Goal: Information Seeking & Learning: Learn about a topic

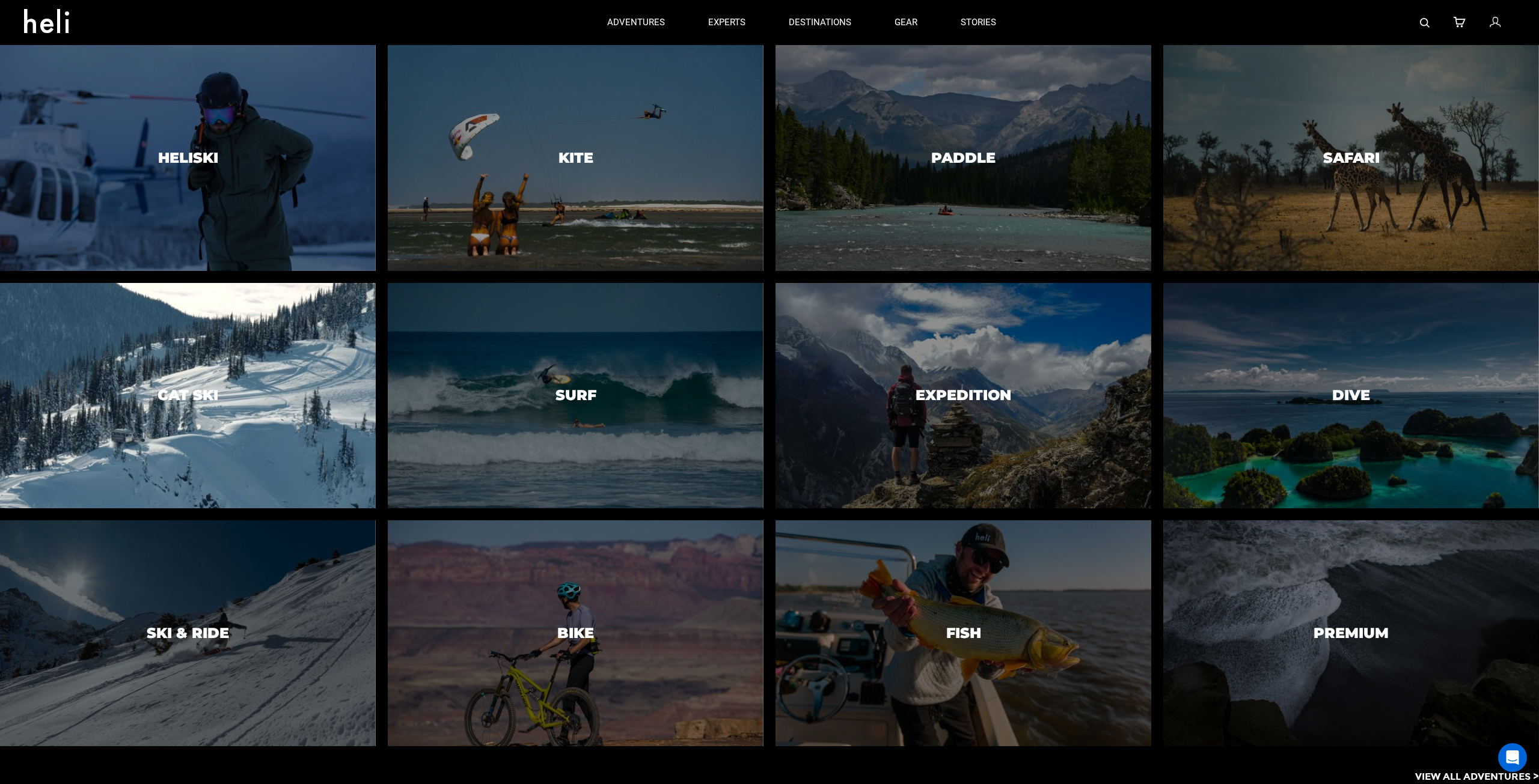
click at [258, 359] on div at bounding box center [188, 396] width 384 height 230
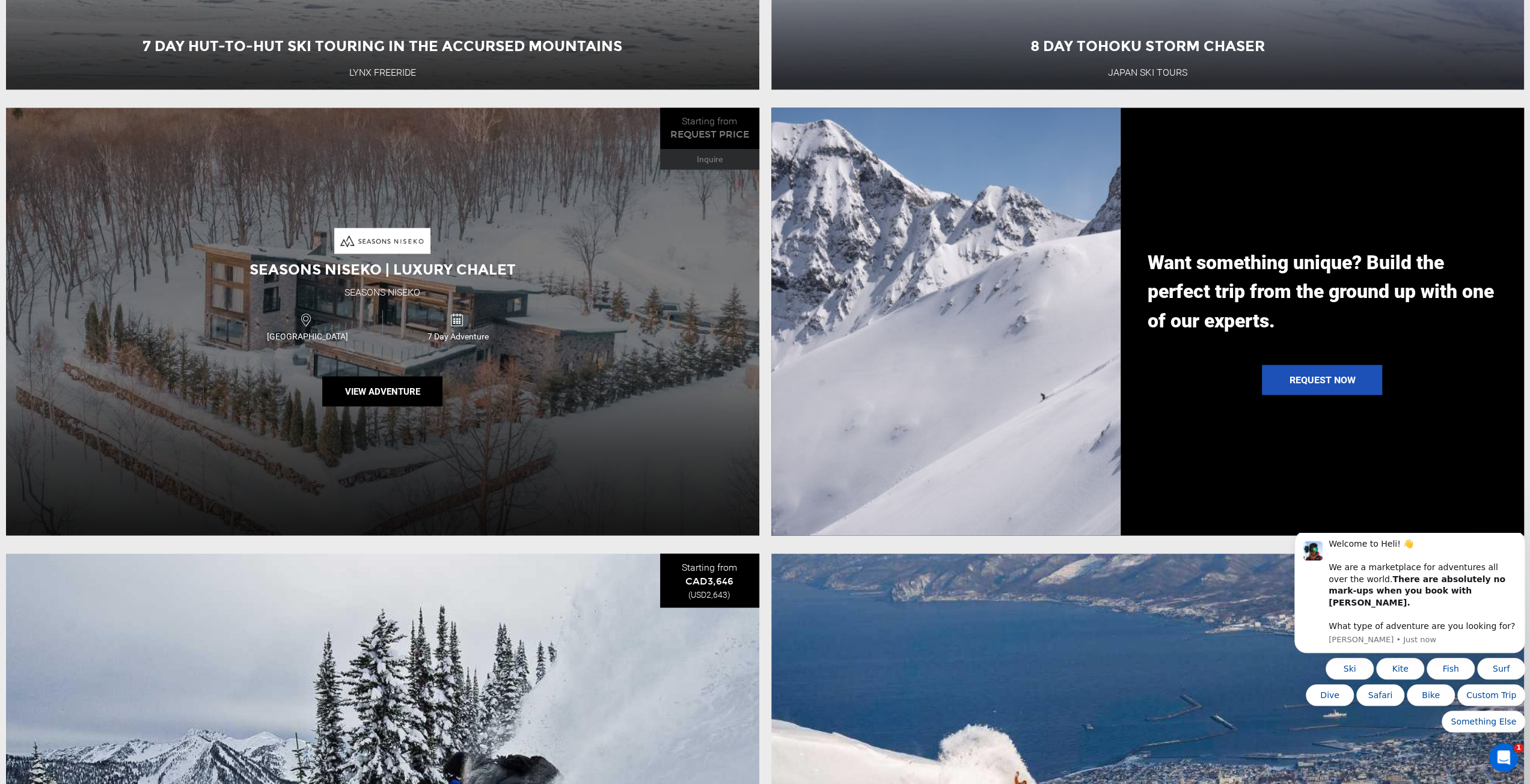
scroll to position [2043, 0]
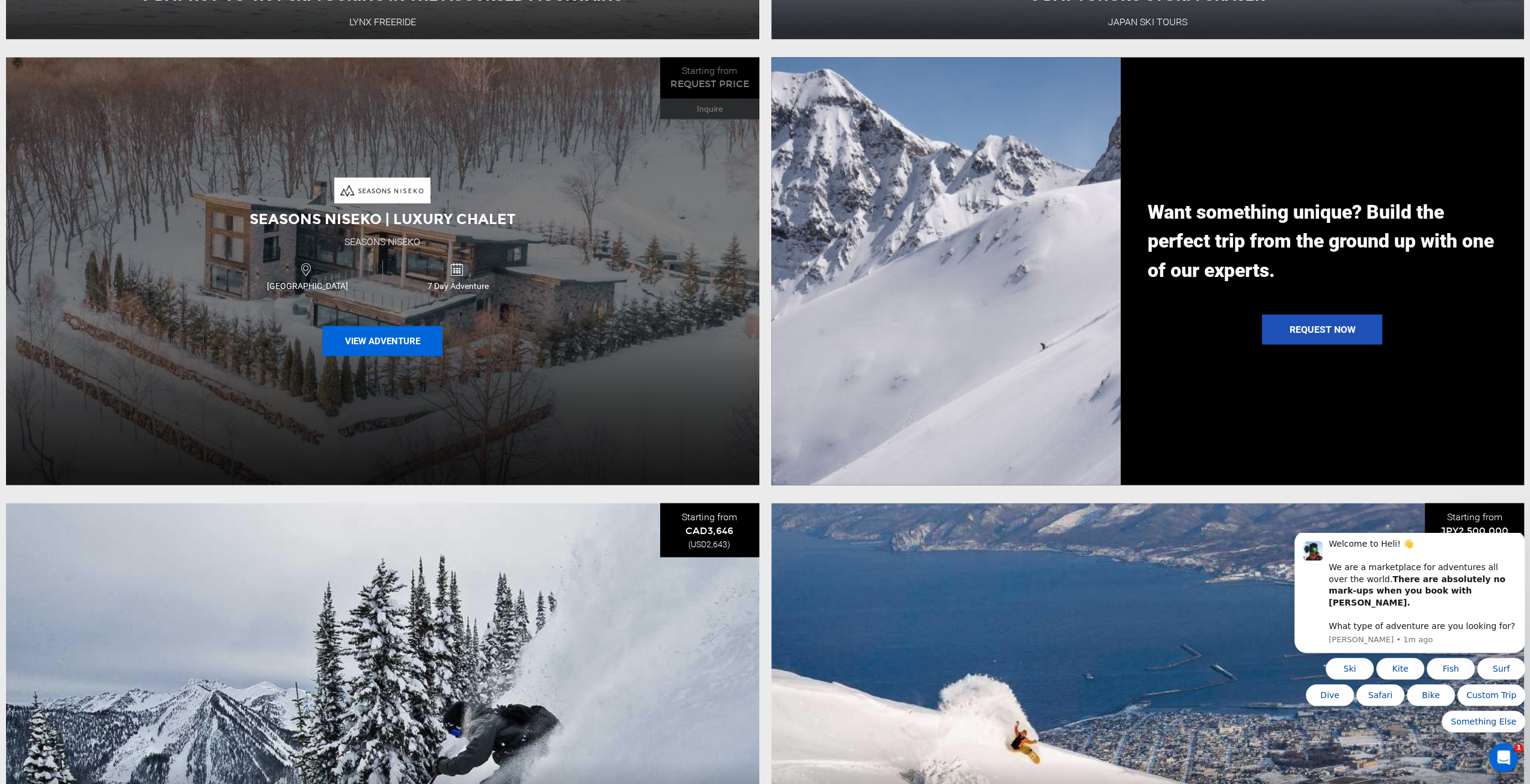
click at [382, 346] on button "View Adventure" at bounding box center [382, 341] width 120 height 30
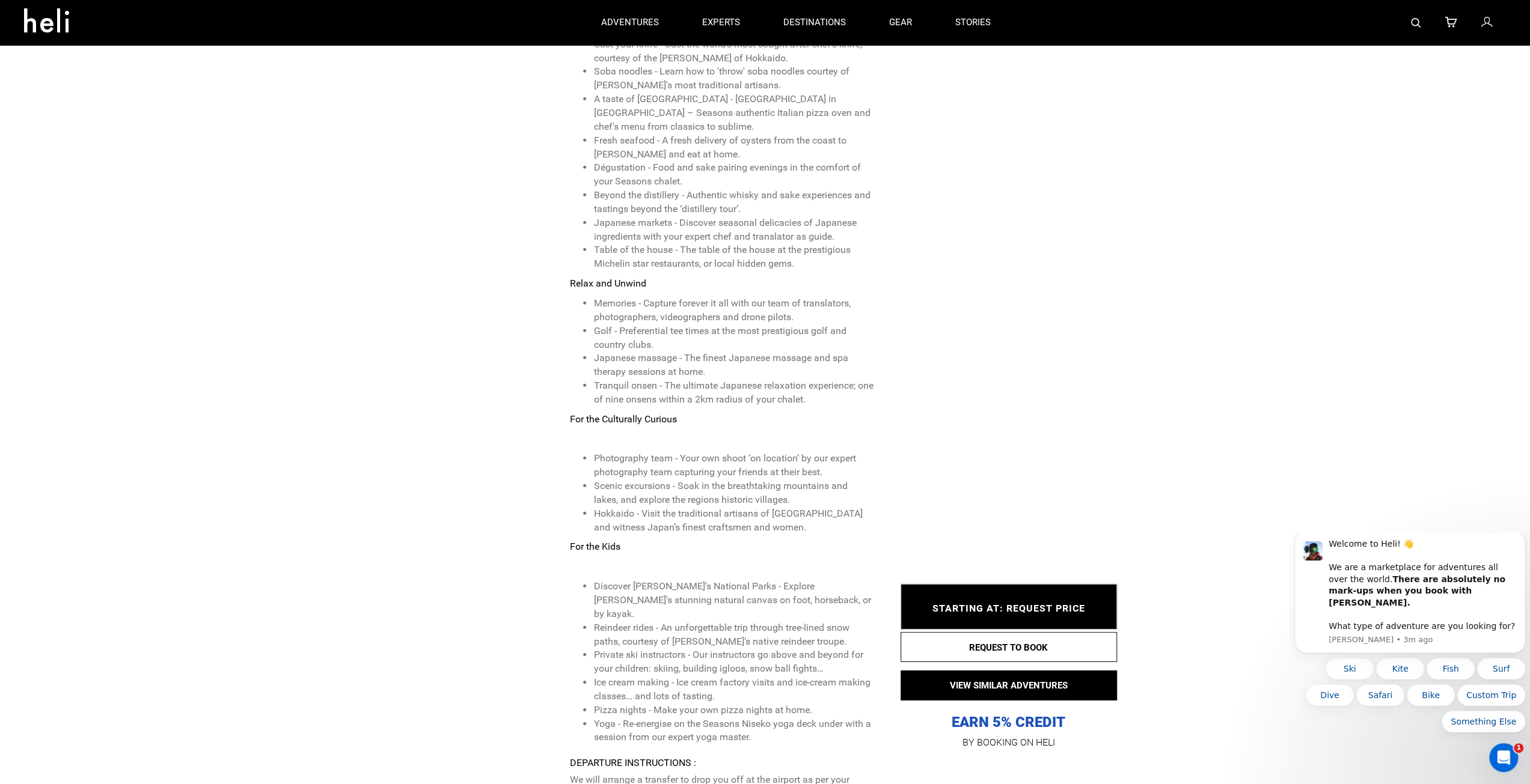
scroll to position [3365, 0]
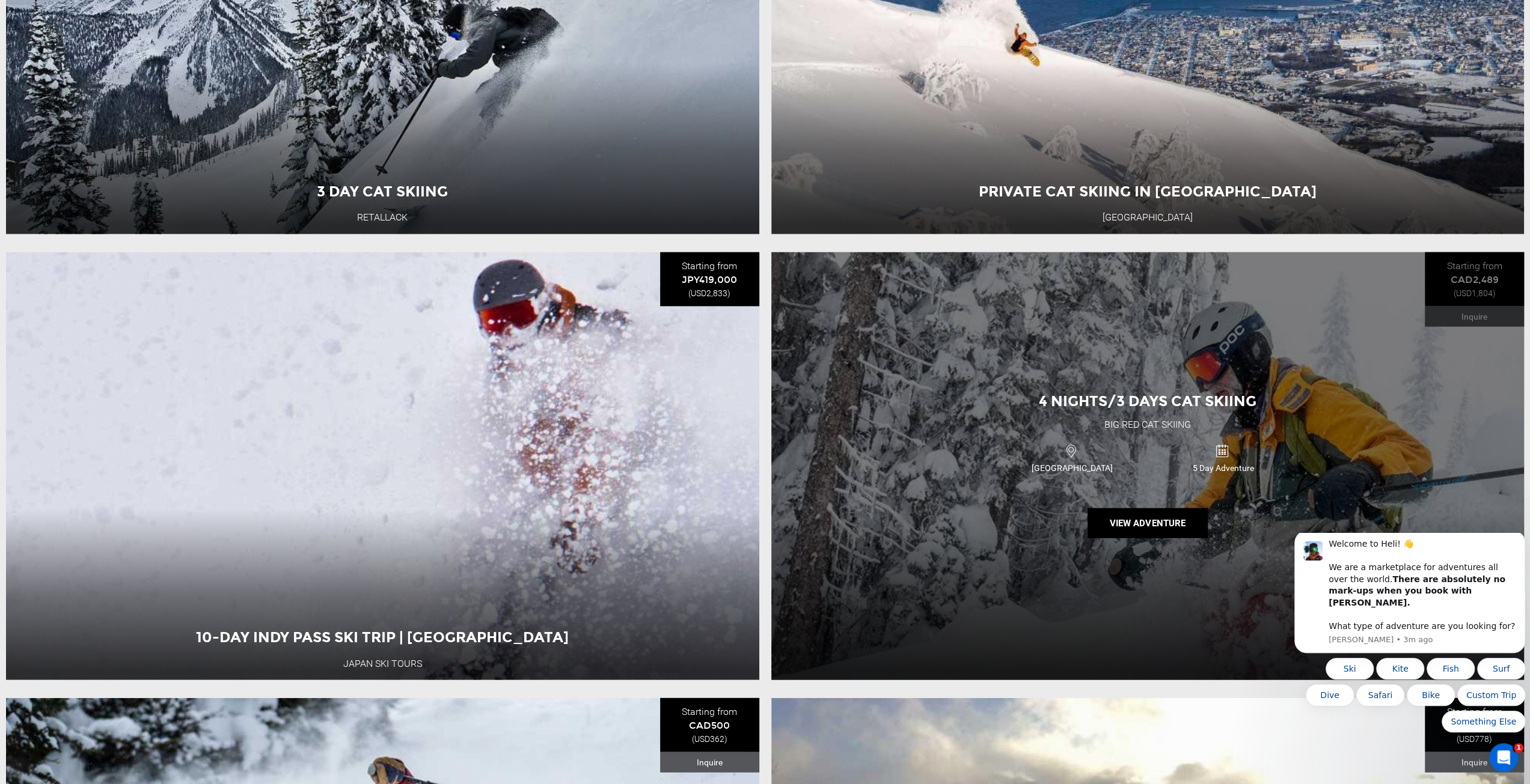
scroll to position [2824, 0]
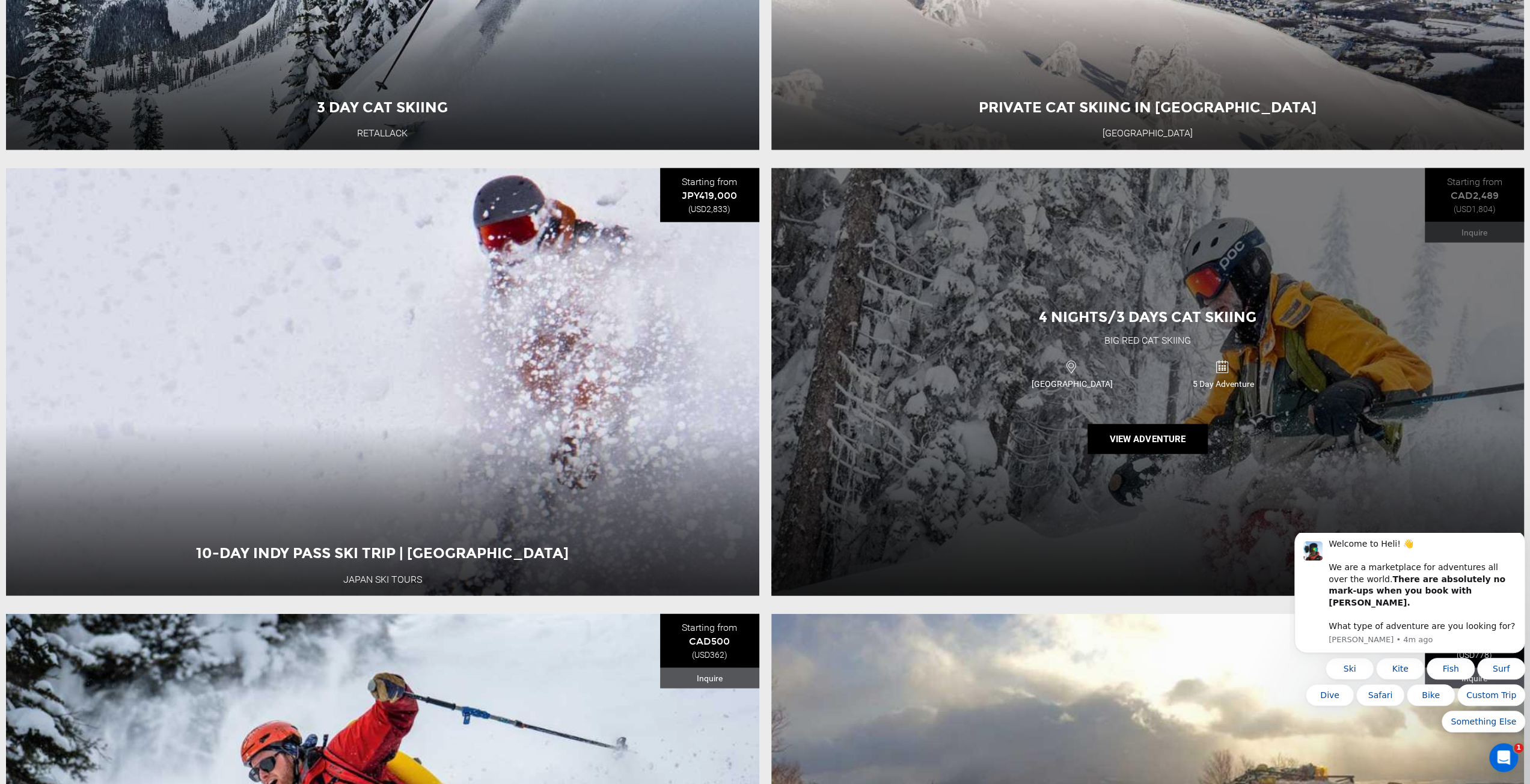
click at [1223, 377] on icon at bounding box center [1222, 366] width 14 height 18
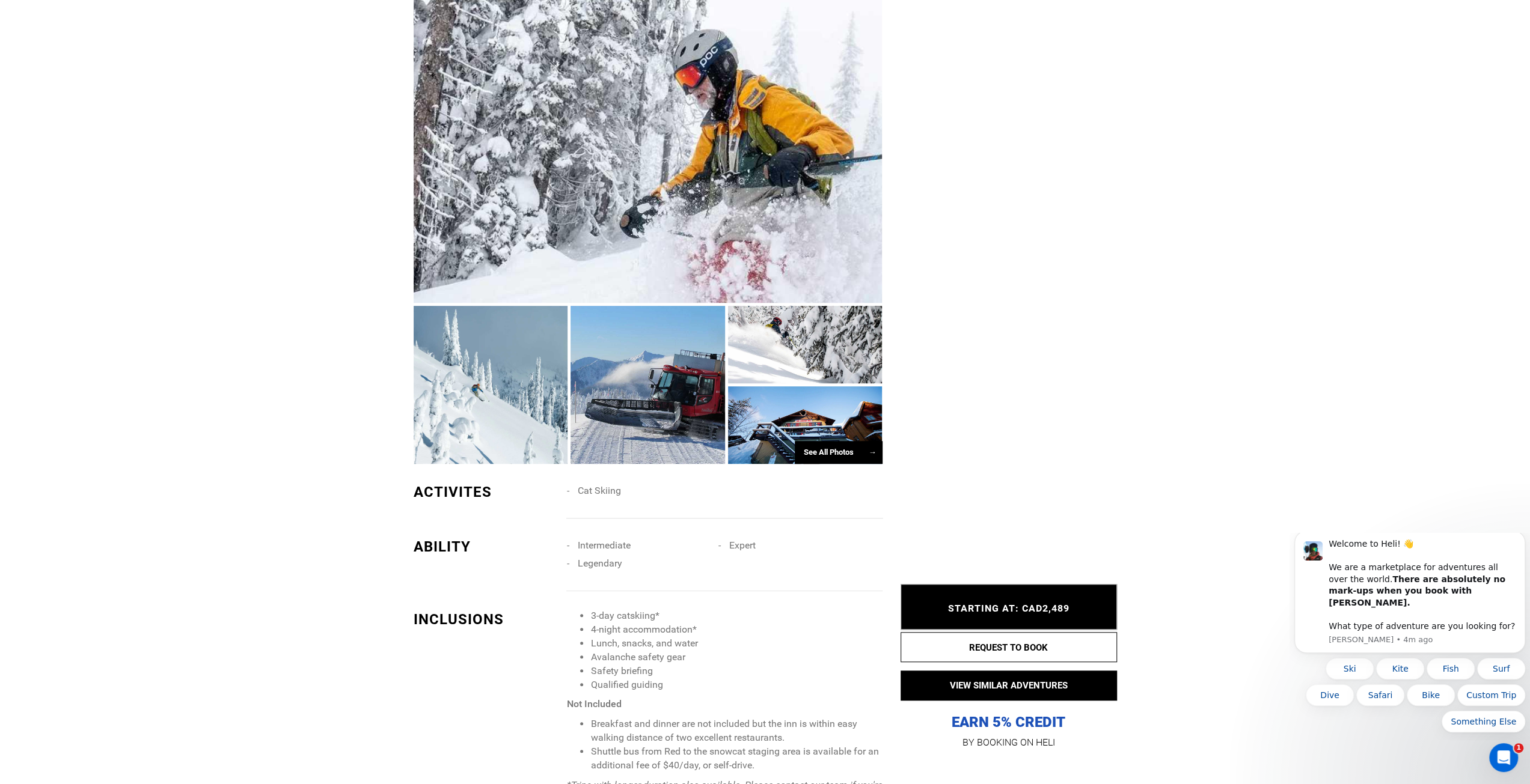
scroll to position [661, 0]
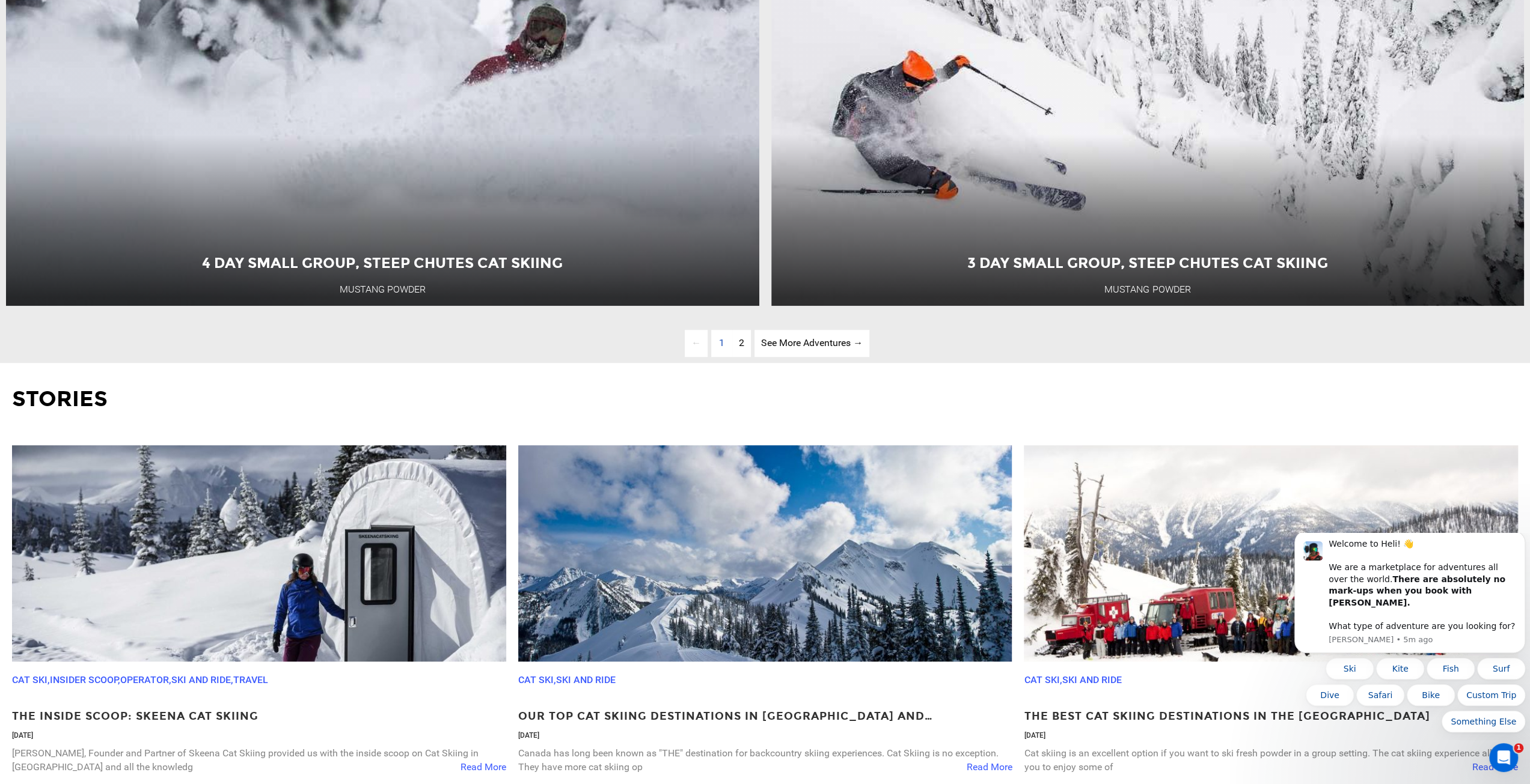
scroll to position [5347, 0]
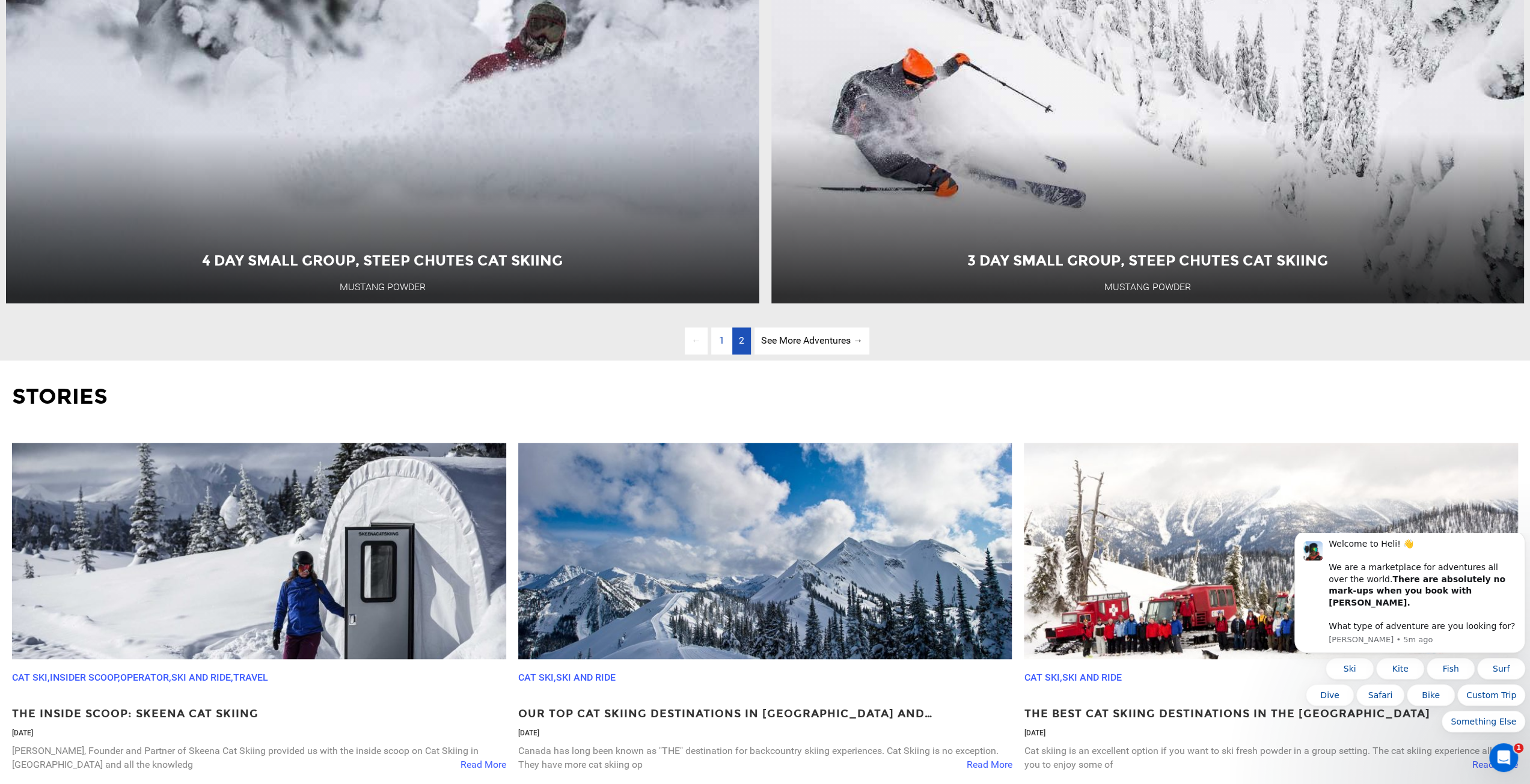
click at [739, 346] on span "2" at bounding box center [742, 340] width 6 height 11
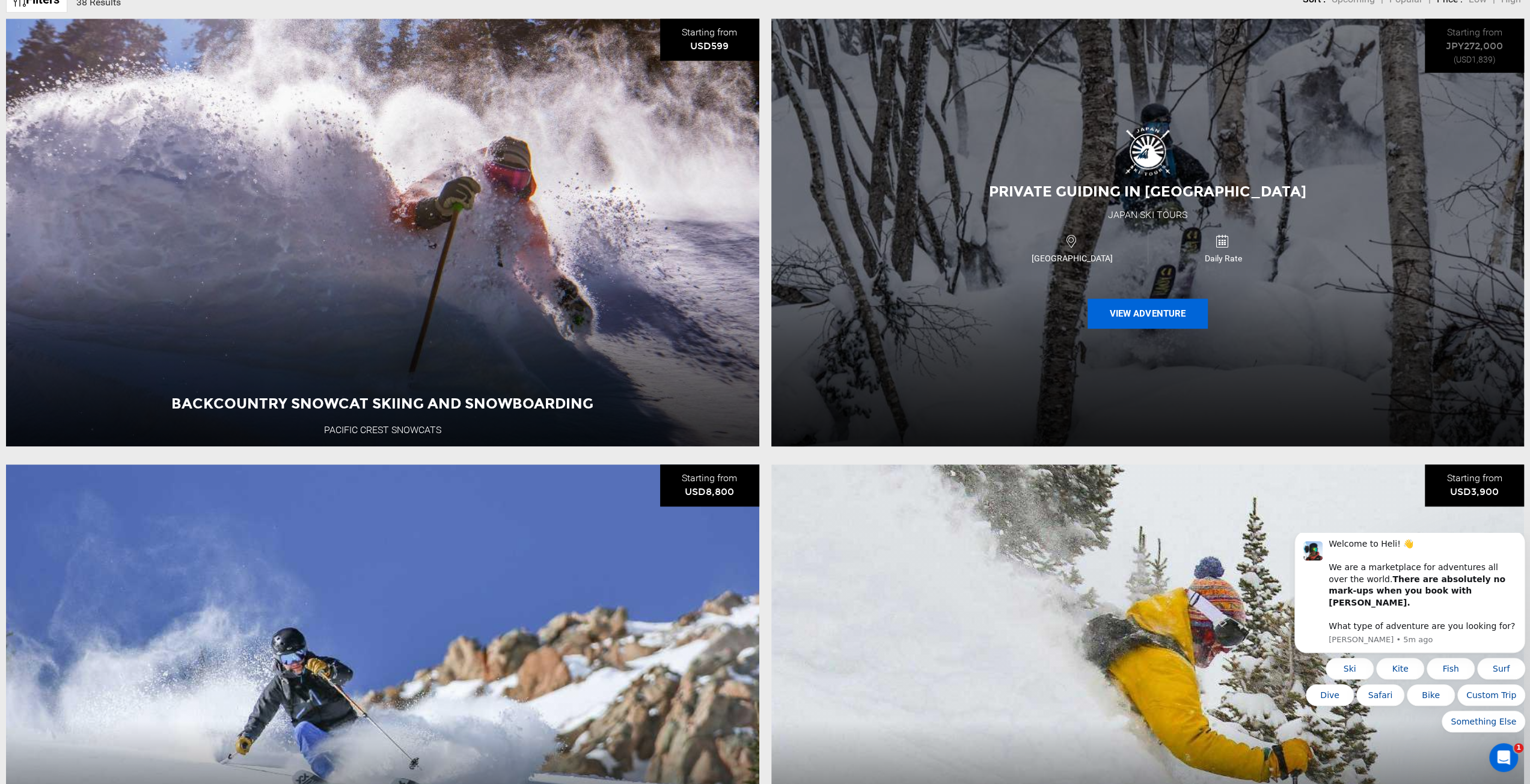
scroll to position [944, 0]
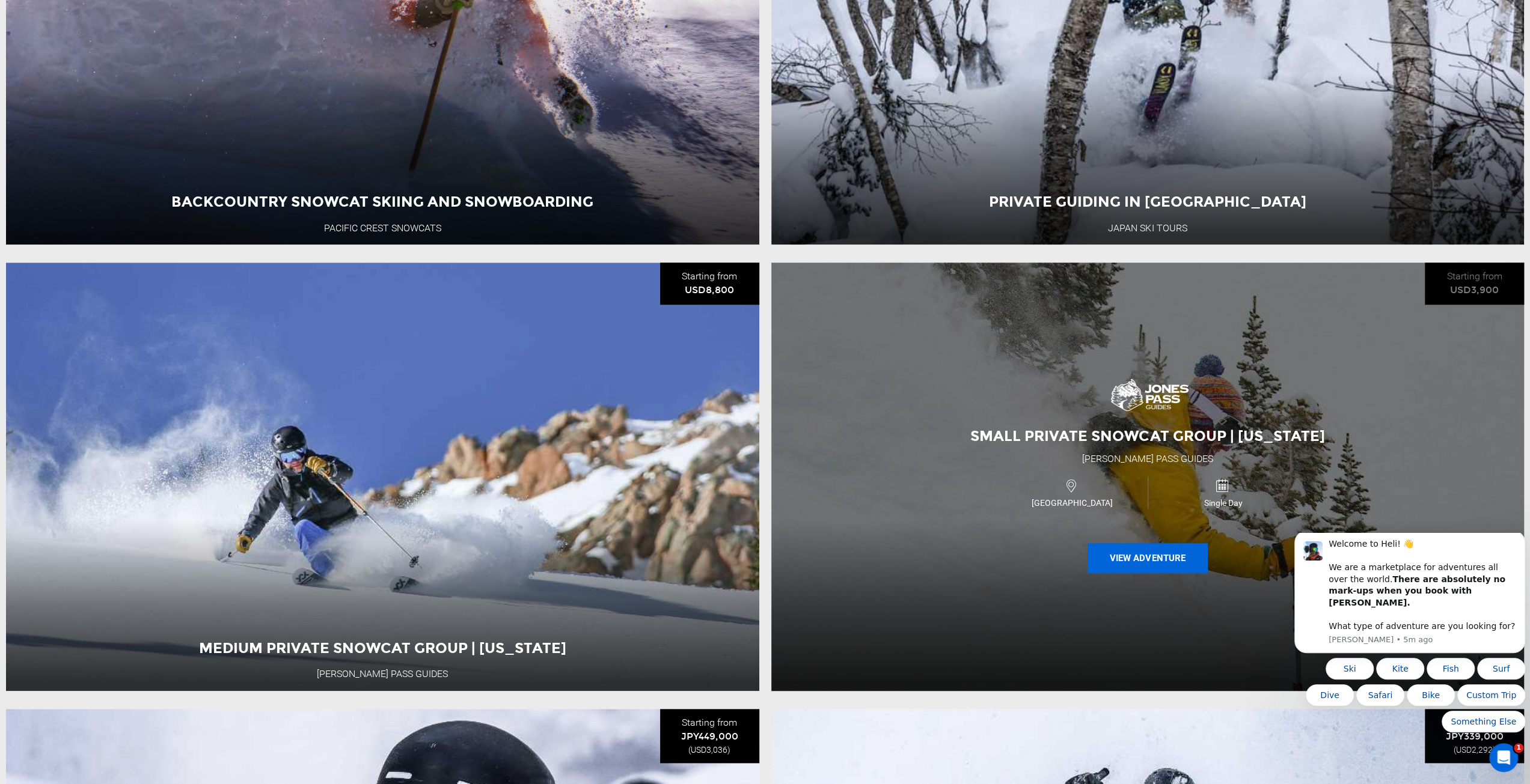
click at [1125, 558] on button "View Adventure" at bounding box center [1147, 558] width 120 height 30
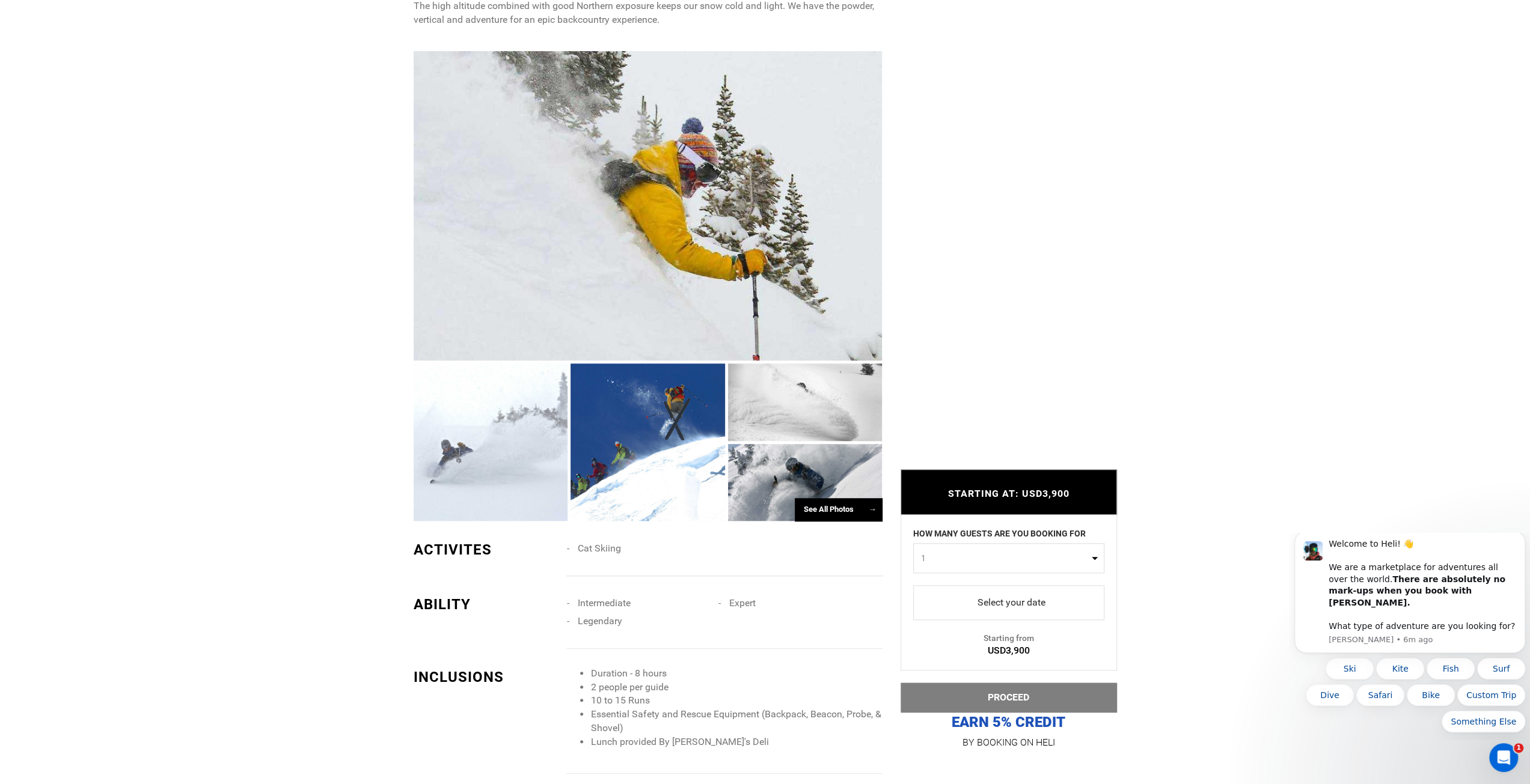
scroll to position [781, 0]
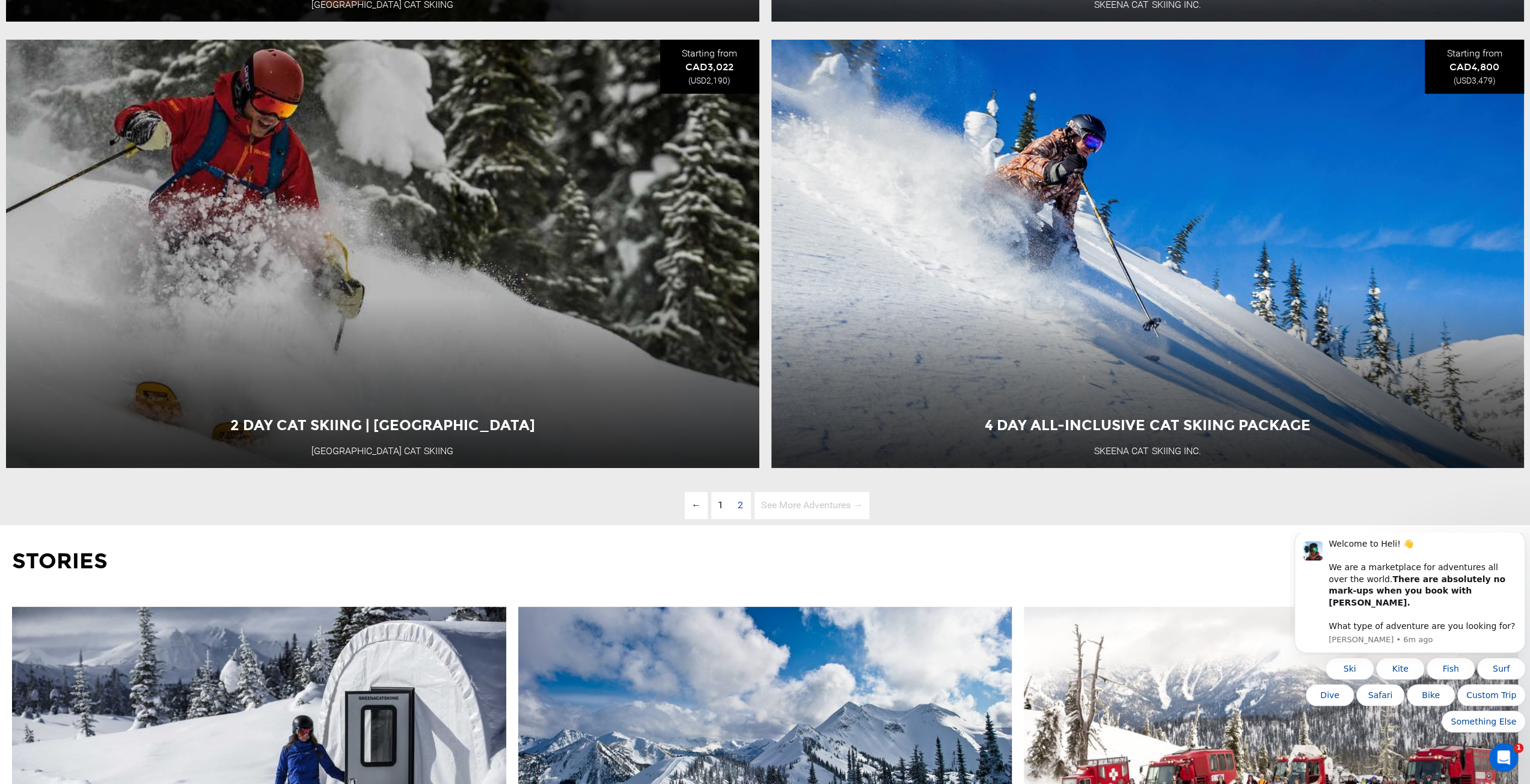
scroll to position [4867, 0]
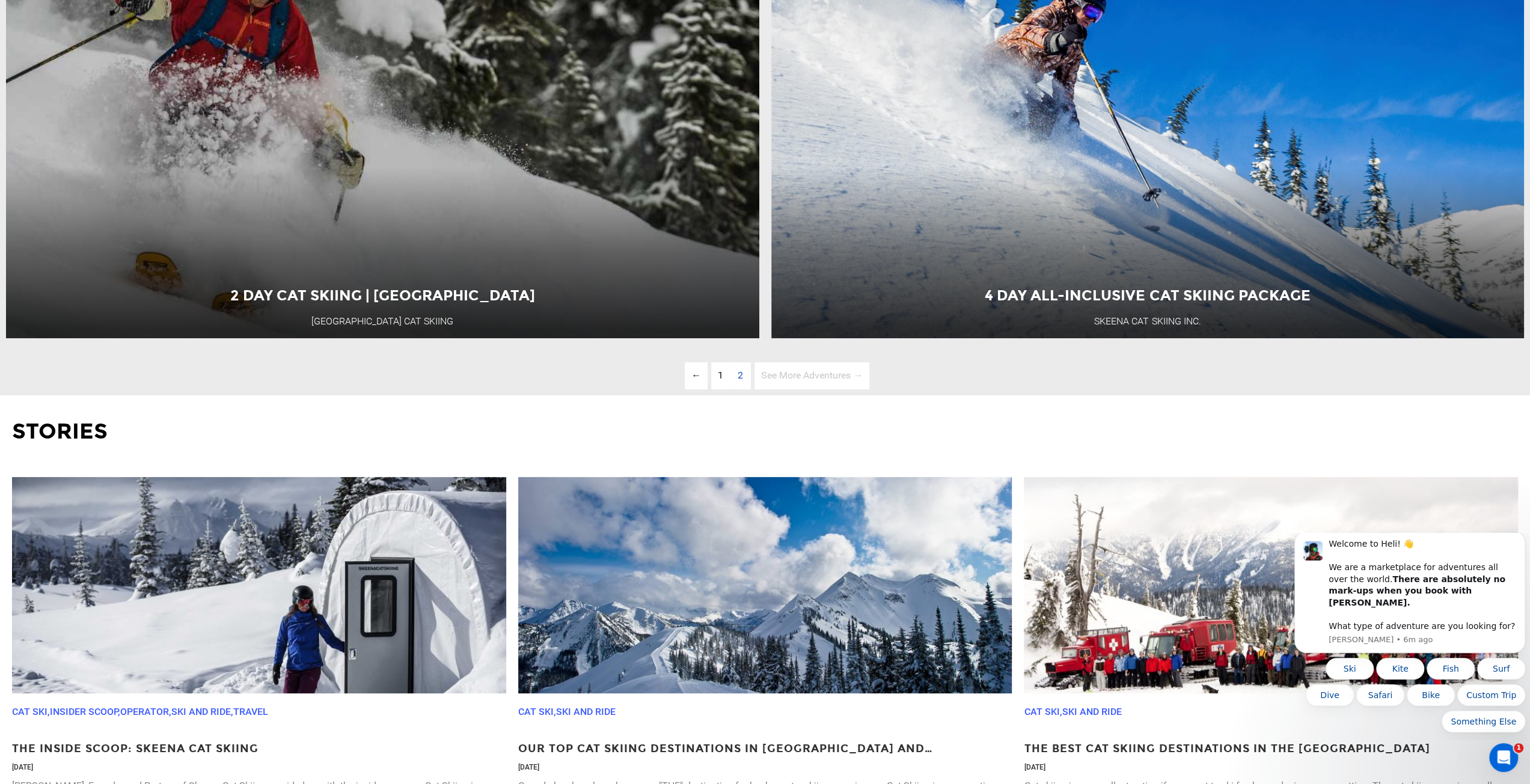
click at [740, 389] on span "2" at bounding box center [740, 376] width 18 height 27
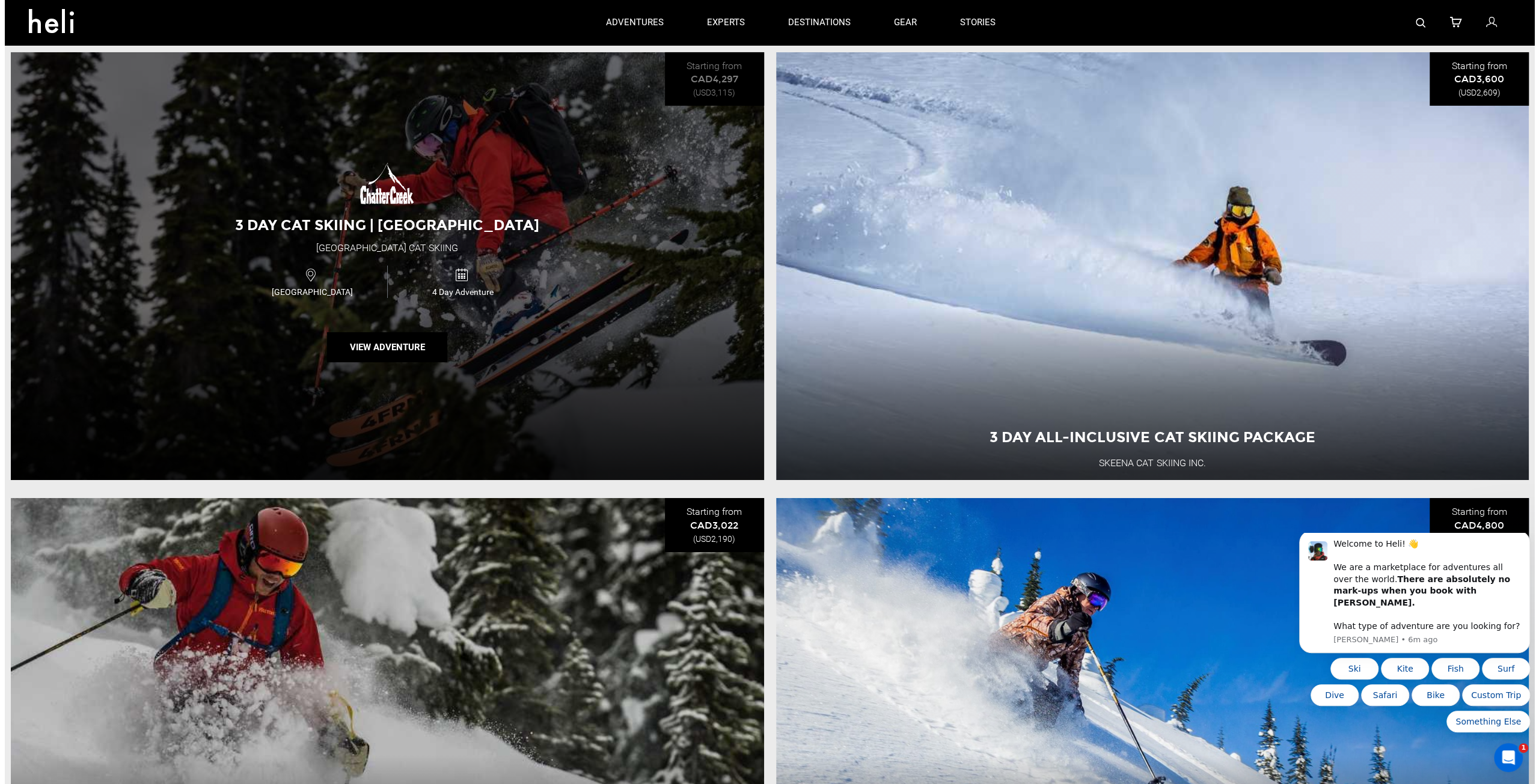
scroll to position [4266, 0]
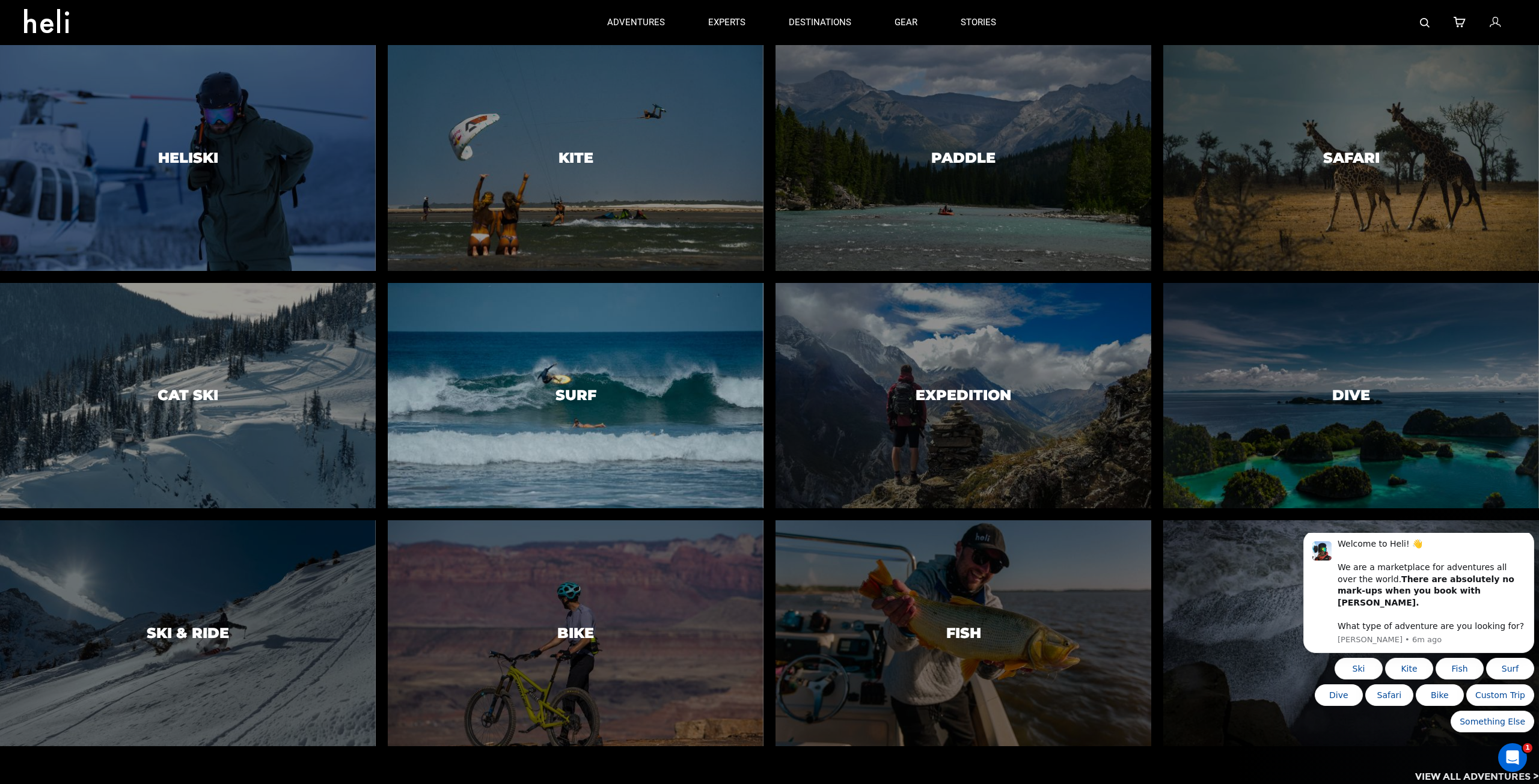
click at [581, 409] on div at bounding box center [575, 396] width 384 height 230
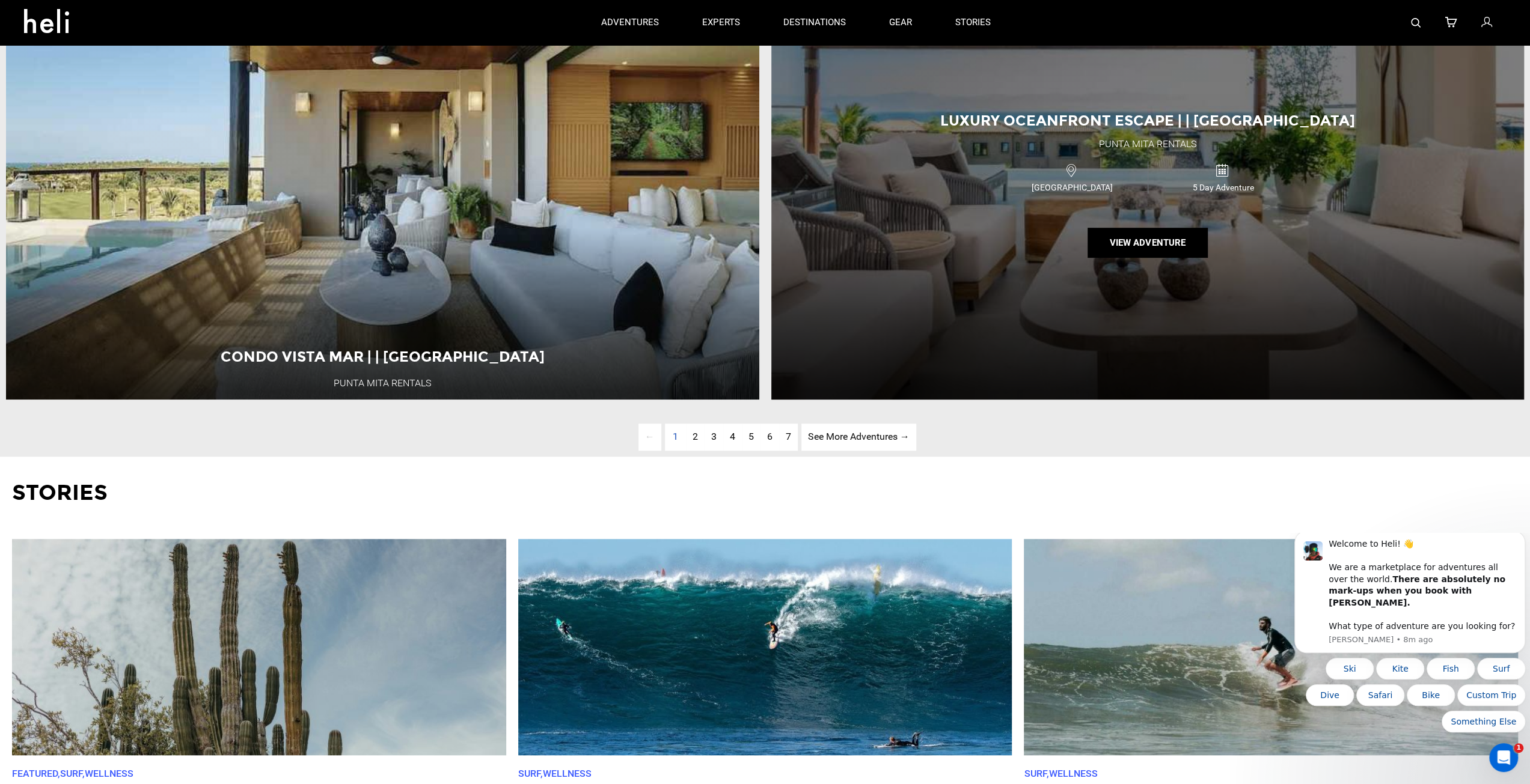
scroll to position [5167, 0]
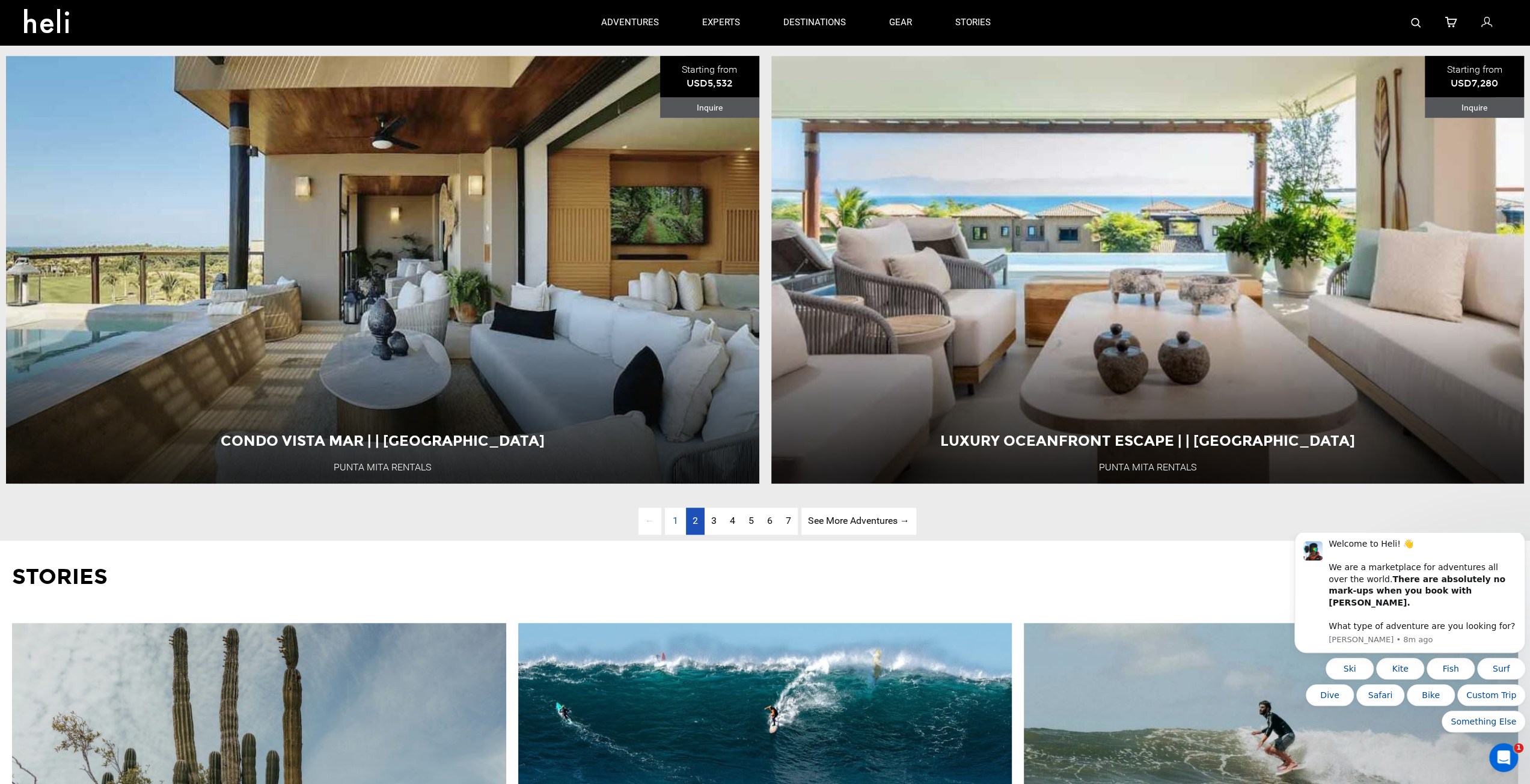
click at [699, 535] on link "page 2" at bounding box center [695, 521] width 18 height 27
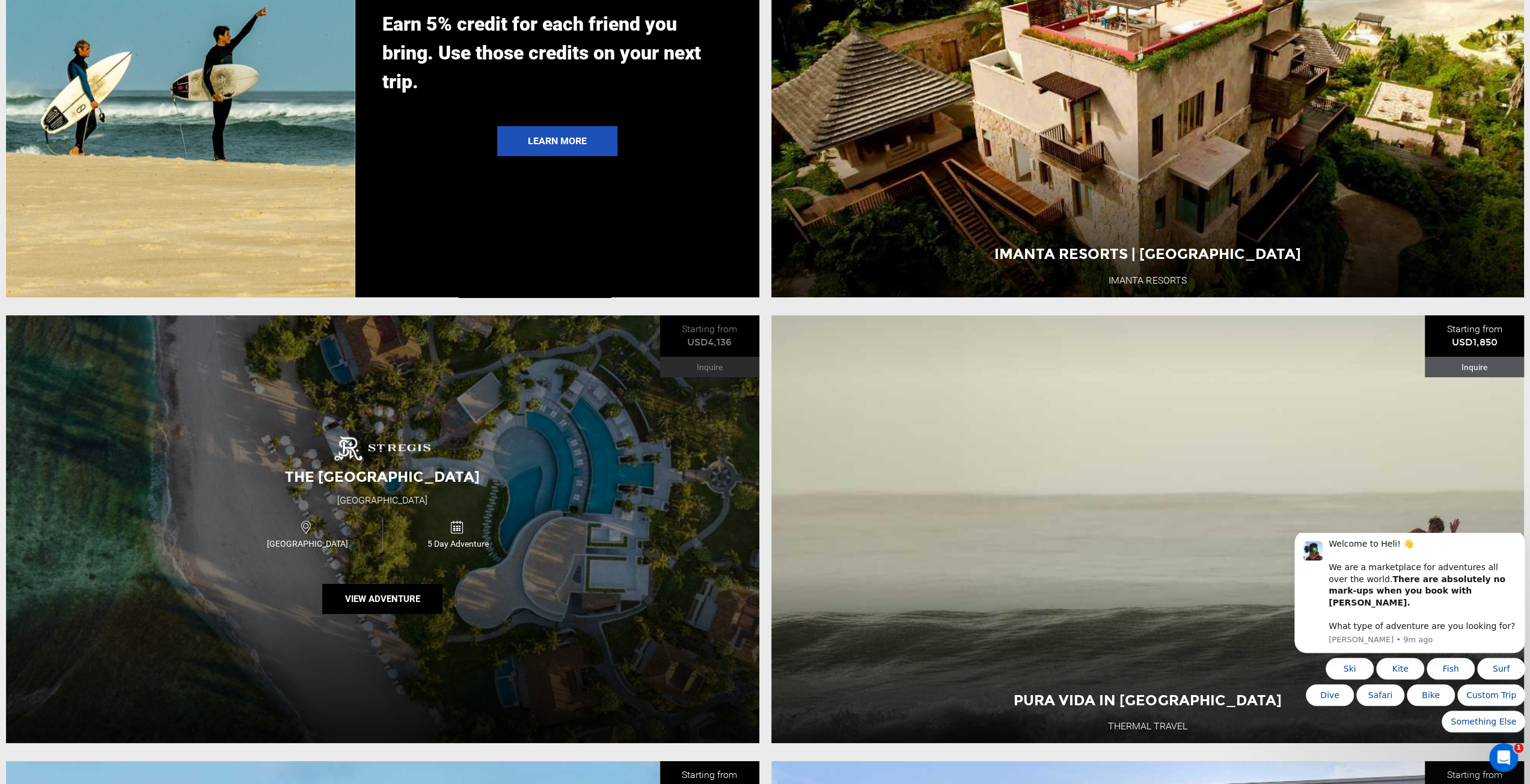
scroll to position [4069, 0]
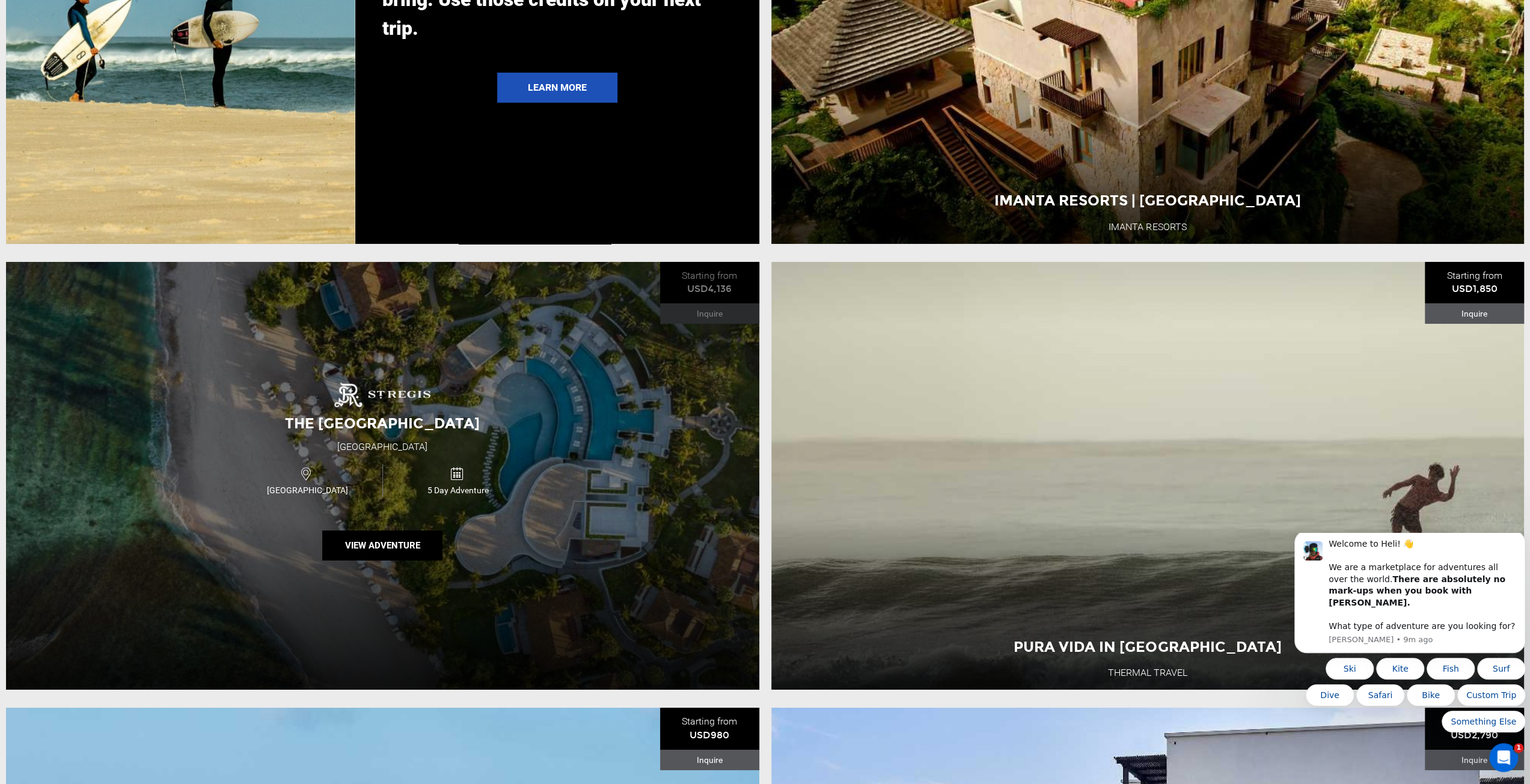
click at [460, 483] on icon at bounding box center [457, 473] width 14 height 18
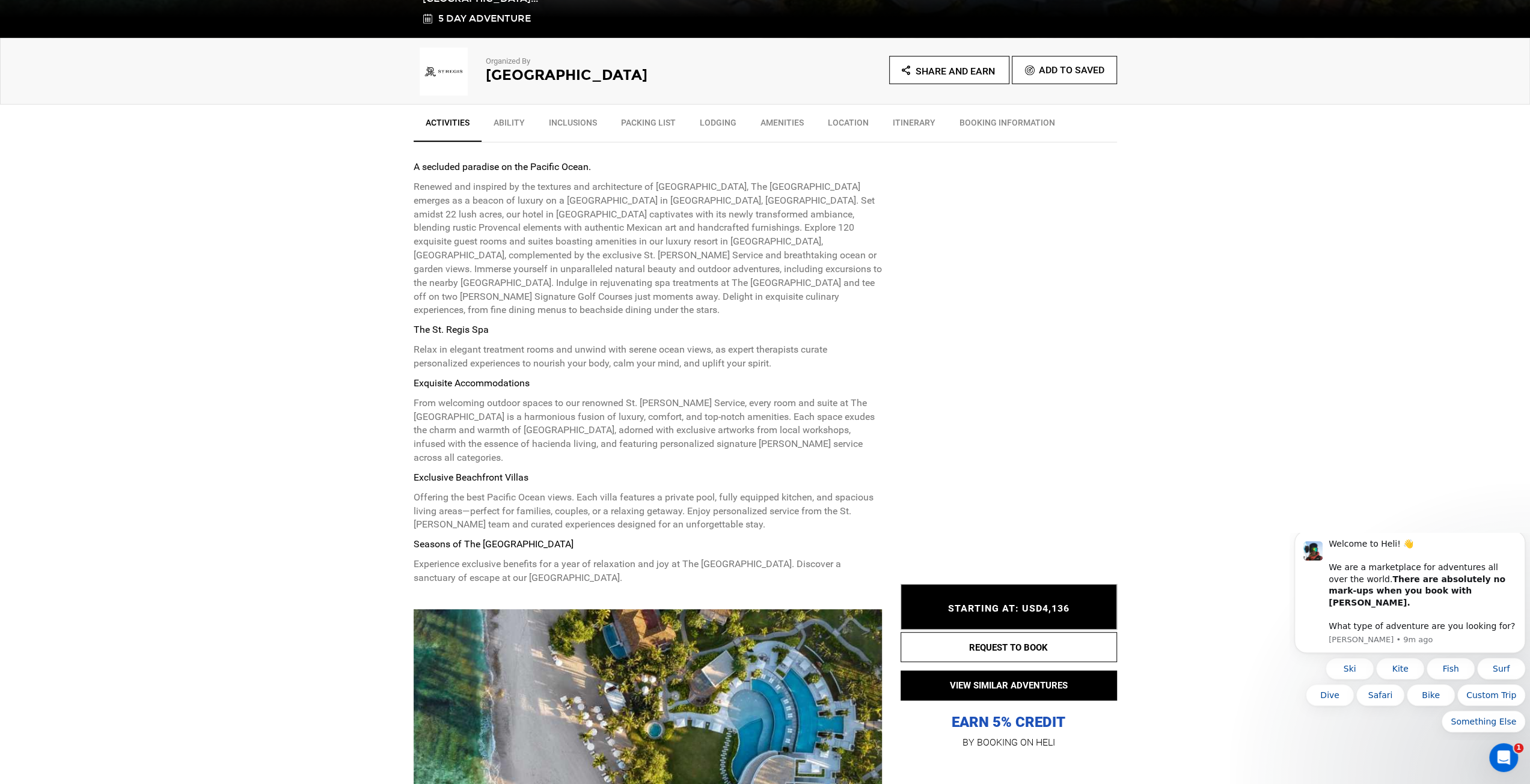
scroll to position [481, 0]
